Goal: Task Accomplishment & Management: Use online tool/utility

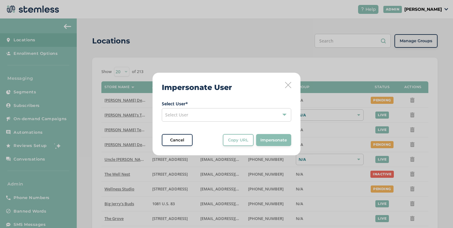
click at [212, 113] on div "Select User" at bounding box center [226, 115] width 129 height 14
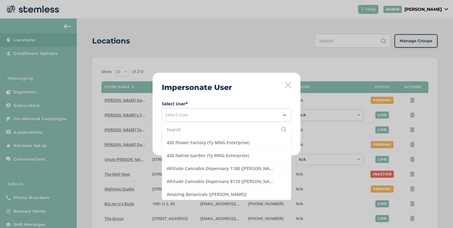
click at [201, 128] on input "text" at bounding box center [227, 129] width 120 height 6
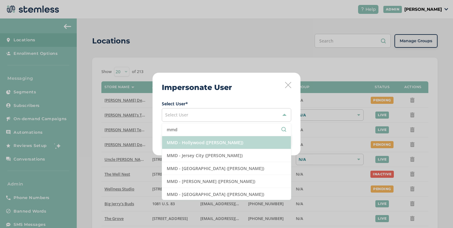
type input "mmd"
click at [200, 145] on li "MMD - Hollywood ([PERSON_NAME])" at bounding box center [226, 142] width 129 height 13
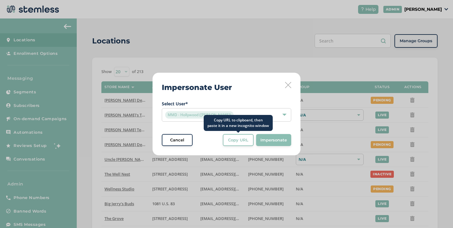
click at [227, 140] on button "Copy URL" at bounding box center [238, 140] width 31 height 12
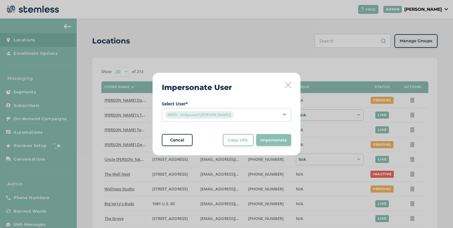
click at [291, 86] on icon at bounding box center [288, 85] width 6 height 6
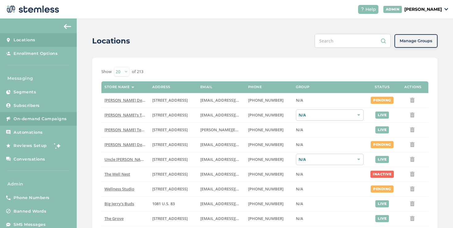
click at [67, 121] on link "On-demand Campaigns" at bounding box center [38, 119] width 77 height 14
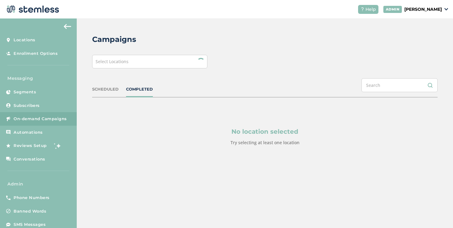
click at [135, 66] on div "Select Locations" at bounding box center [149, 62] width 115 height 14
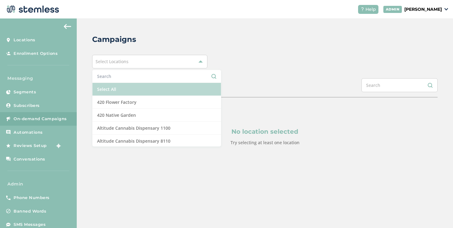
click at [111, 86] on li "Select All" at bounding box center [156, 89] width 128 height 13
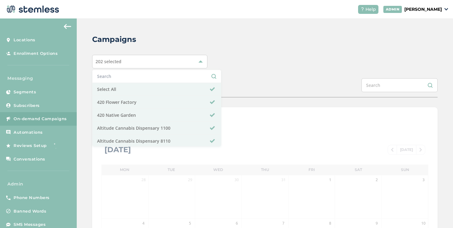
click at [230, 74] on div "Campaigns 202 selected Select All 420 Flower Factory 420 Native Garden Altitude…" at bounding box center [265, 217] width 376 height 399
